Goal: Information Seeking & Learning: Learn about a topic

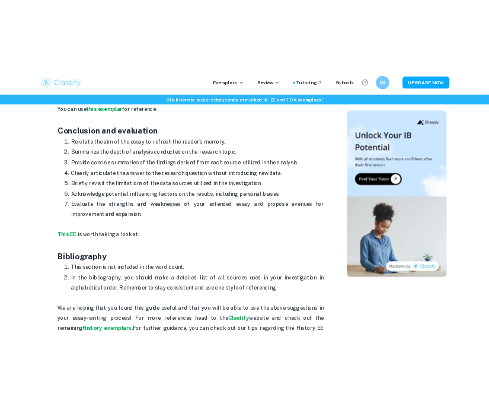
scroll to position [1774, 0]
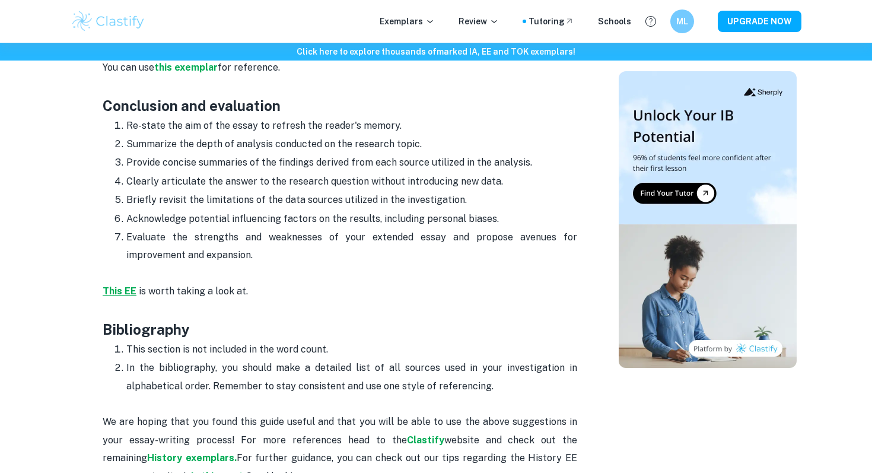
click at [120, 288] on strong "This EE" at bounding box center [120, 290] width 34 height 11
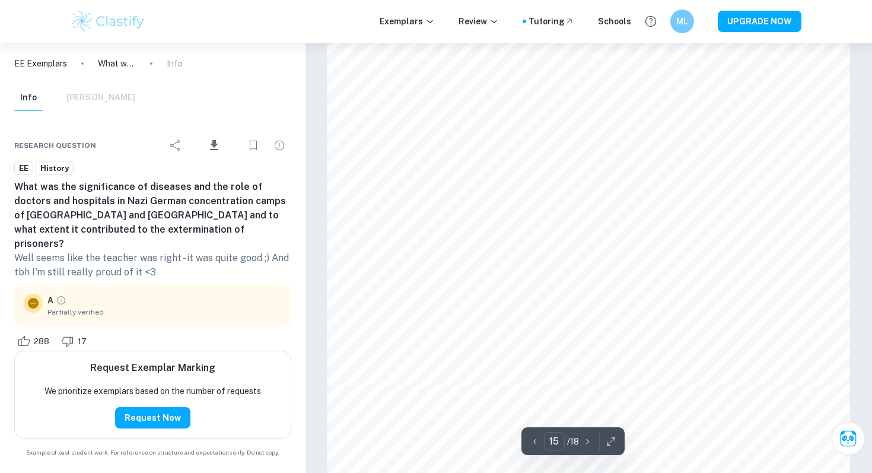
scroll to position [11068, 0]
type input "16"
click at [608, 440] on icon "button" at bounding box center [611, 441] width 12 height 12
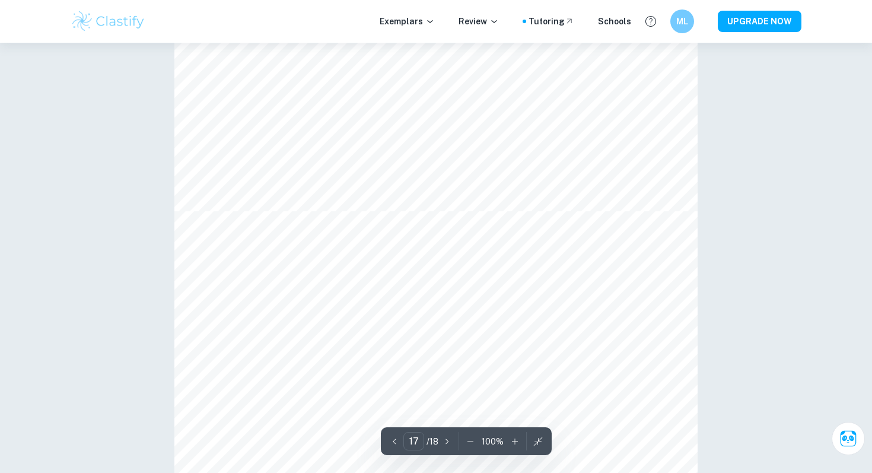
scroll to position [12722, 0]
type input "15"
click at [534, 433] on button "button" at bounding box center [538, 441] width 18 height 18
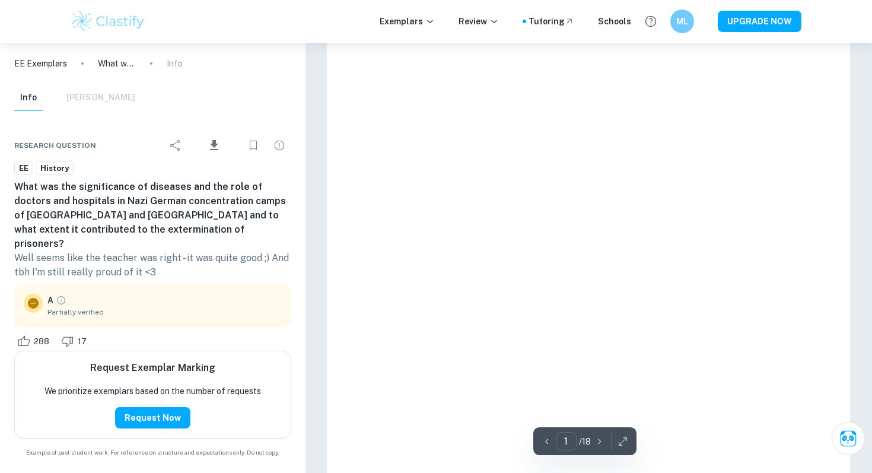
scroll to position [322, 0]
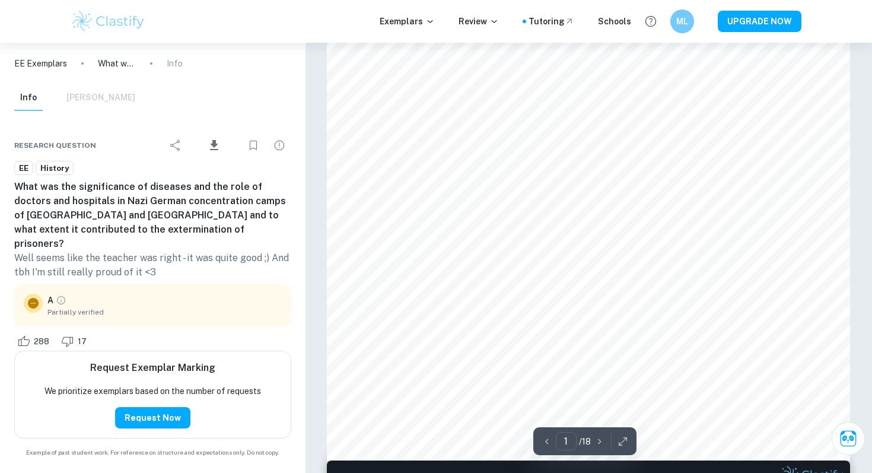
click at [622, 442] on icon "button" at bounding box center [623, 441] width 12 height 12
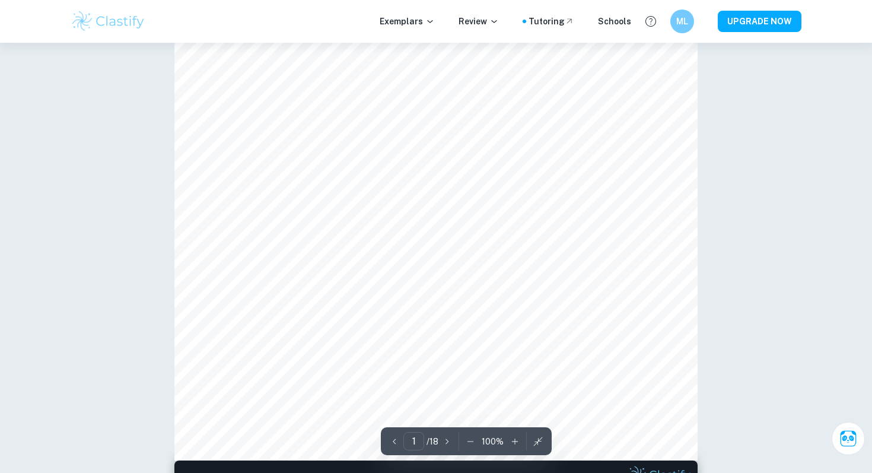
click at [539, 439] on icon "button" at bounding box center [538, 441] width 9 height 9
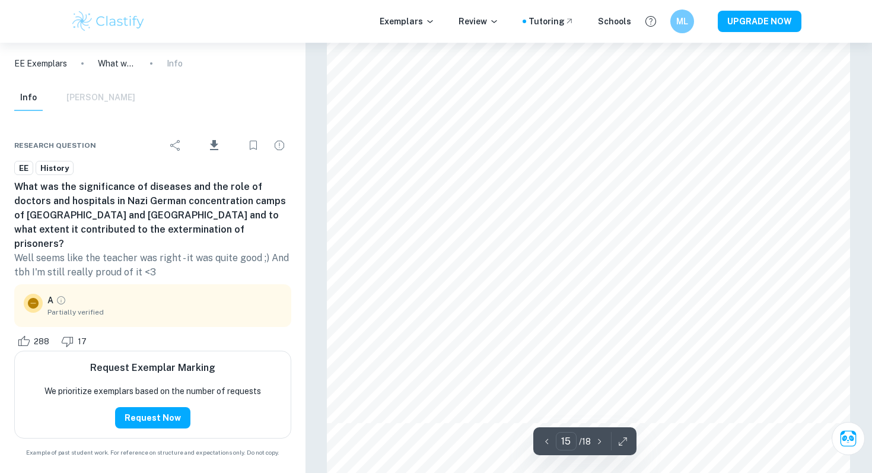
scroll to position [11116, 0]
type input "16"
